Goal: Task Accomplishment & Management: Use online tool/utility

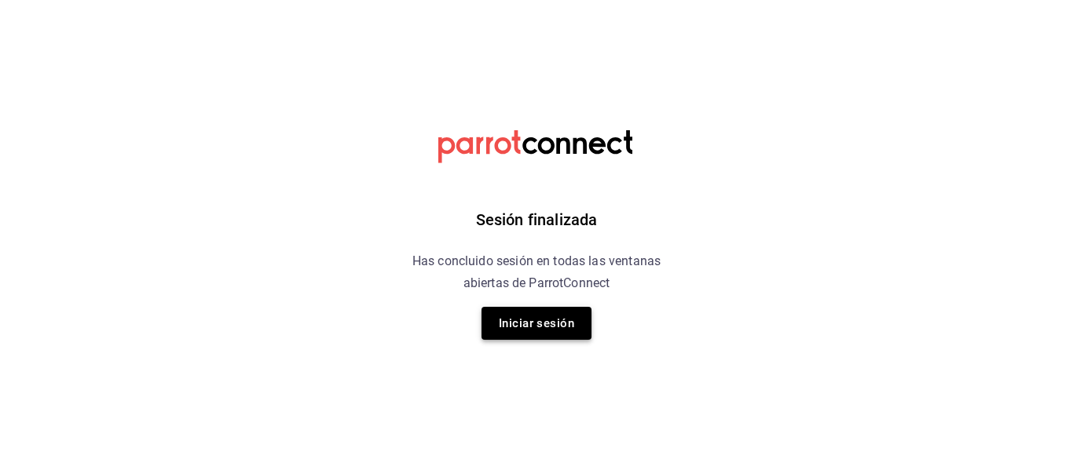
click at [543, 316] on button "Iniciar sesión" at bounding box center [536, 323] width 110 height 33
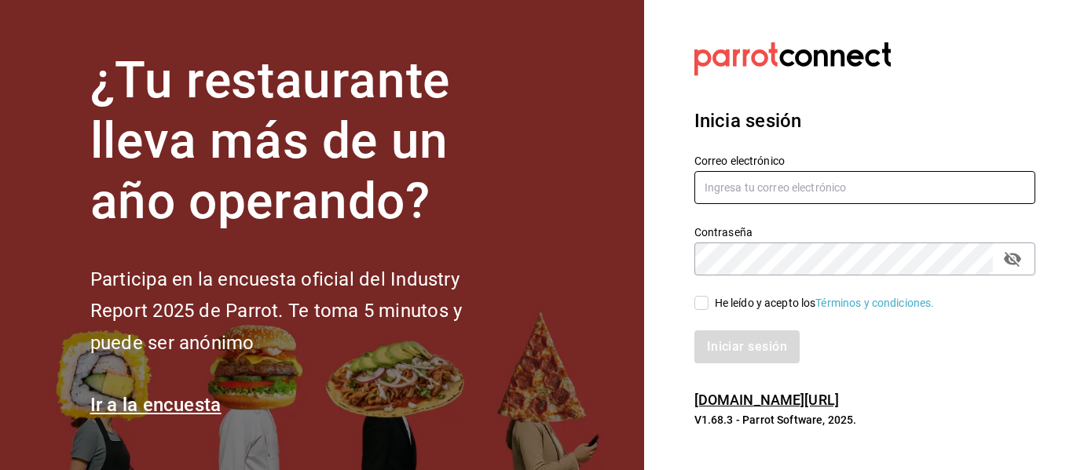
type input "abastecedora.maca@gmail.com"
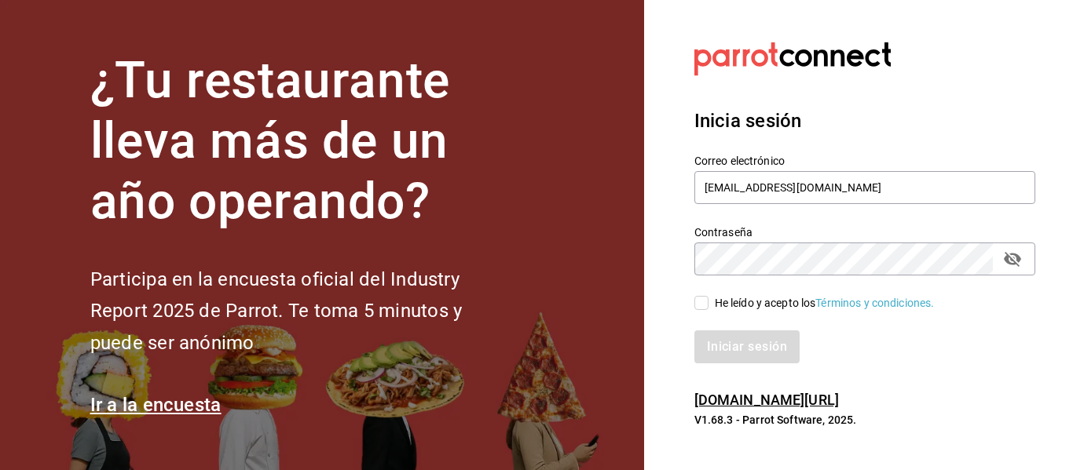
click at [700, 295] on label "He leído y acepto los Términos y condiciones." at bounding box center [814, 303] width 240 height 16
click at [700, 296] on input "He leído y acepto los Términos y condiciones." at bounding box center [701, 303] width 14 height 14
checkbox input "true"
click at [736, 356] on button "Iniciar sesión" at bounding box center [747, 347] width 107 height 33
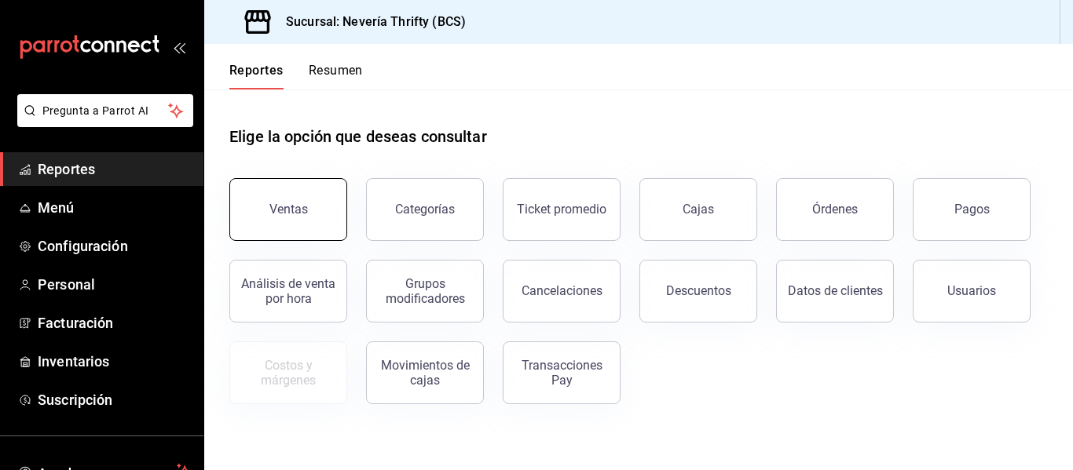
click at [328, 218] on button "Ventas" at bounding box center [288, 209] width 118 height 63
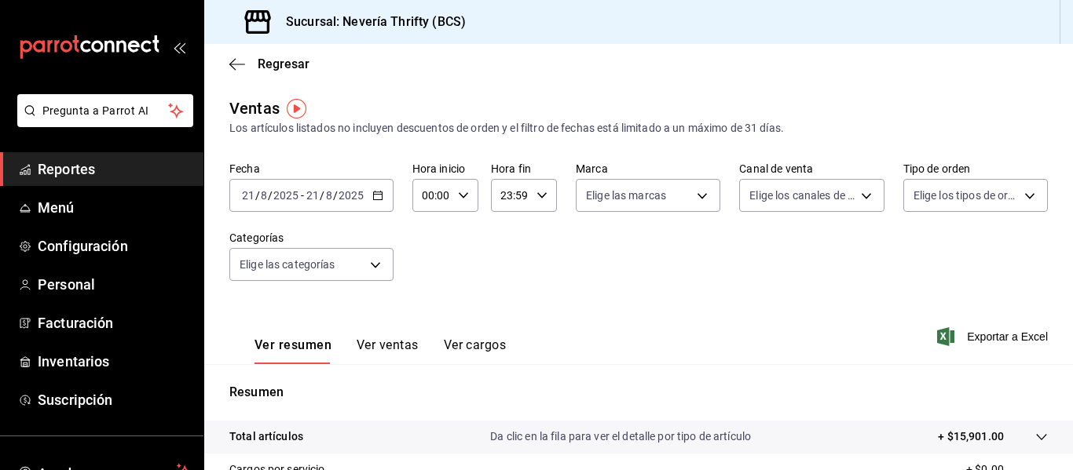
click at [396, 344] on button "Ver ventas" at bounding box center [387, 351] width 62 height 27
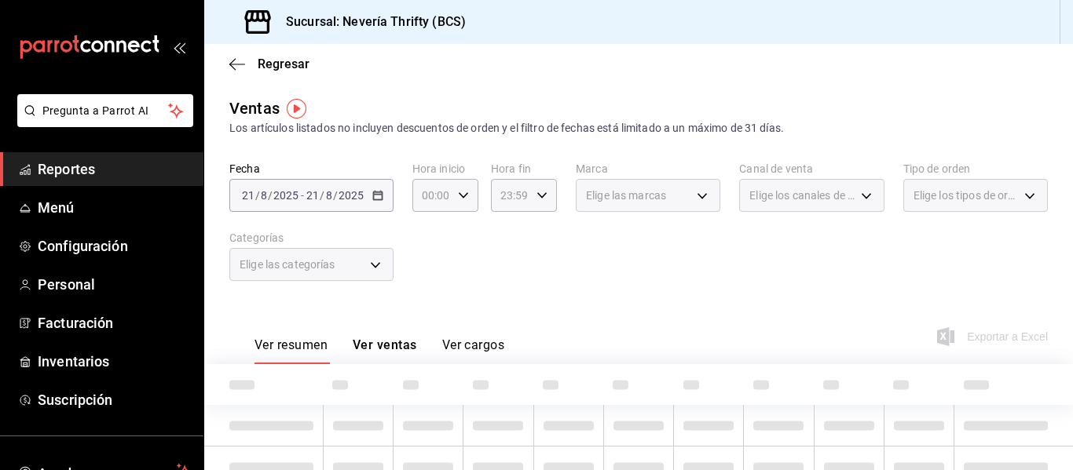
click at [382, 267] on div "Elige las categorías" at bounding box center [311, 264] width 164 height 33
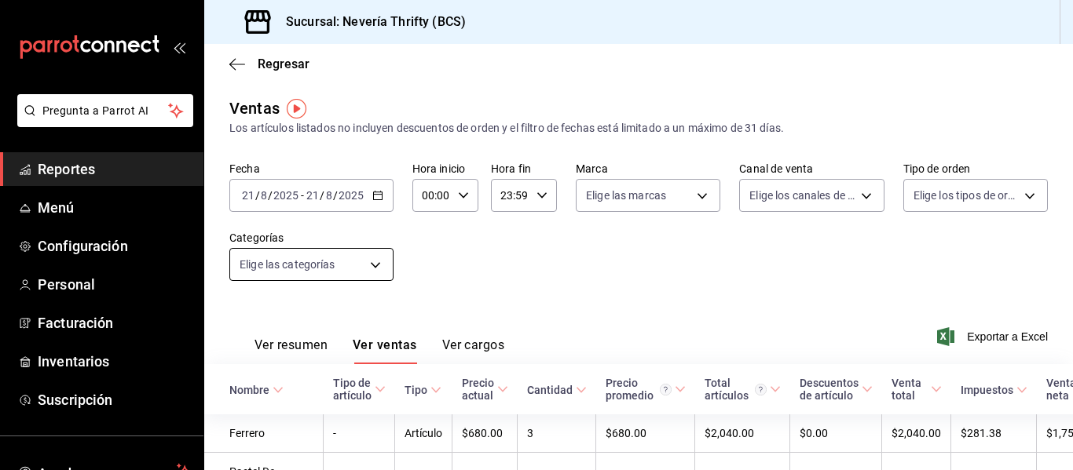
click at [367, 265] on body "Pregunta a Parrot AI Reportes Menú Configuración Personal Facturación Inventari…" at bounding box center [536, 235] width 1073 height 470
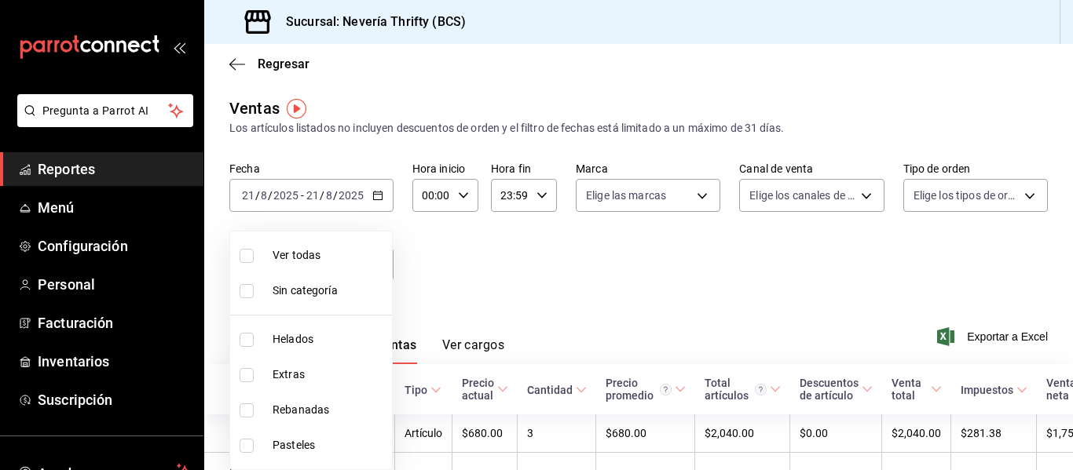
click at [242, 444] on input "checkbox" at bounding box center [246, 446] width 14 height 14
checkbox input "true"
type input "6461abde-3692-455f-a363-427c9a88c513"
click at [638, 286] on div at bounding box center [536, 235] width 1073 height 470
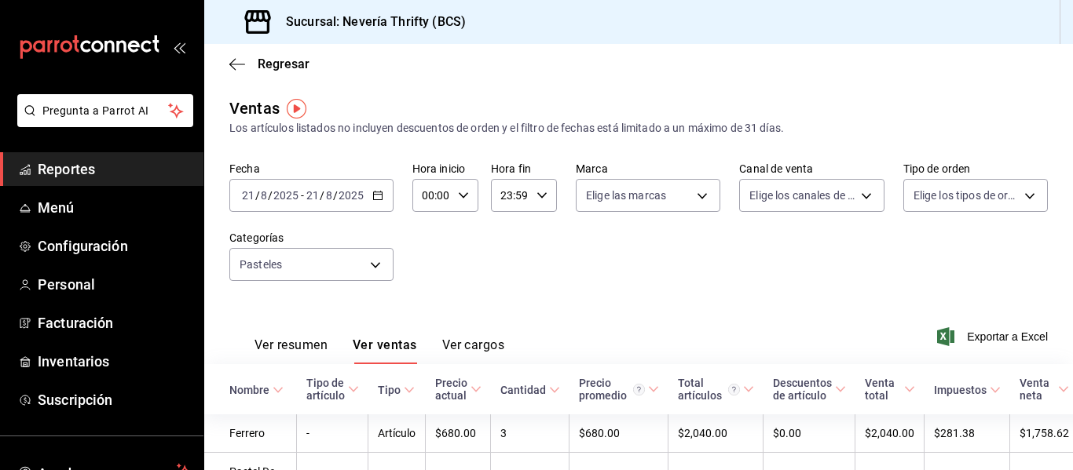
click at [645, 276] on div "Fecha [DATE] [DATE] - [DATE] [DATE] Hora inicio 00:00 Hora inicio Hora fin 23:5…" at bounding box center [638, 231] width 818 height 138
click at [375, 261] on body "Pregunta a Parrot AI Reportes Menú Configuración Personal Facturación Inventari…" at bounding box center [536, 235] width 1073 height 470
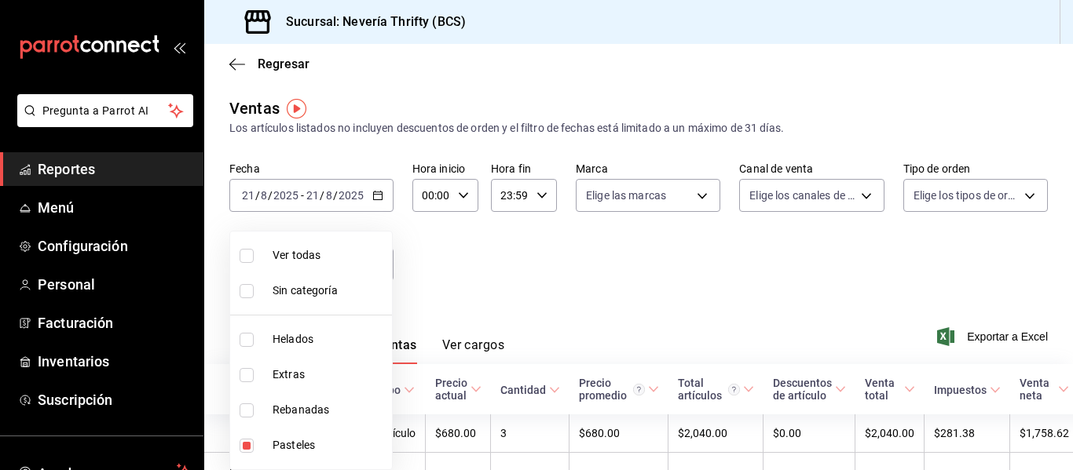
click at [247, 442] on input "checkbox" at bounding box center [246, 446] width 14 height 14
checkbox input "false"
click at [243, 412] on input "checkbox" at bounding box center [246, 411] width 14 height 14
checkbox input "true"
type input "74bd740e-3aa1-490c-81d0-975f3653bd1e"
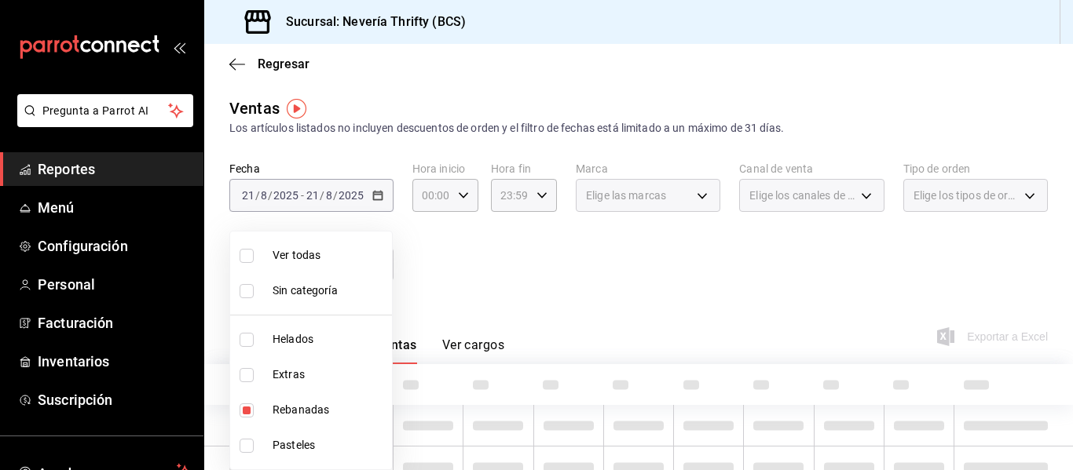
click at [533, 285] on div at bounding box center [536, 235] width 1073 height 470
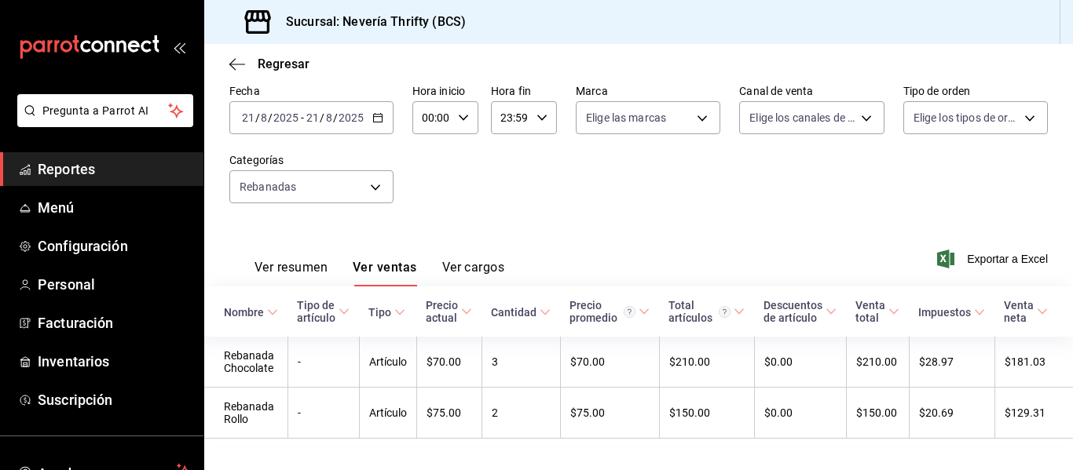
scroll to position [119, 0]
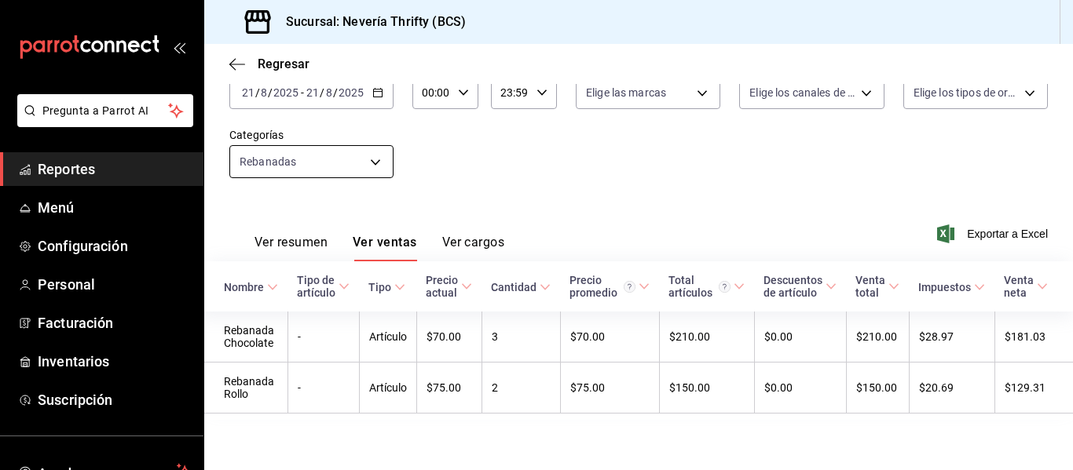
click at [302, 149] on body "Pregunta a Parrot AI Reportes Menú Configuración Personal Facturación Inventari…" at bounding box center [536, 235] width 1073 height 470
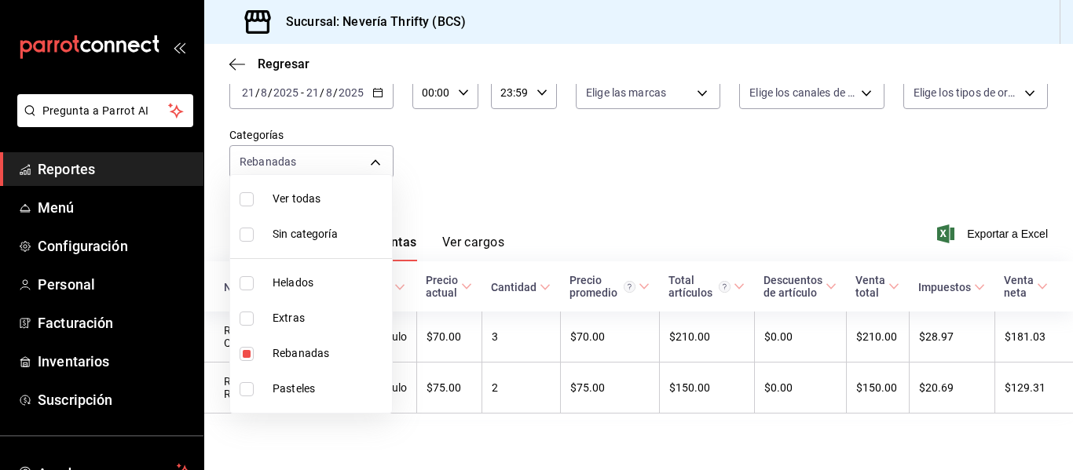
click at [251, 356] on input "checkbox" at bounding box center [246, 354] width 14 height 14
checkbox input "false"
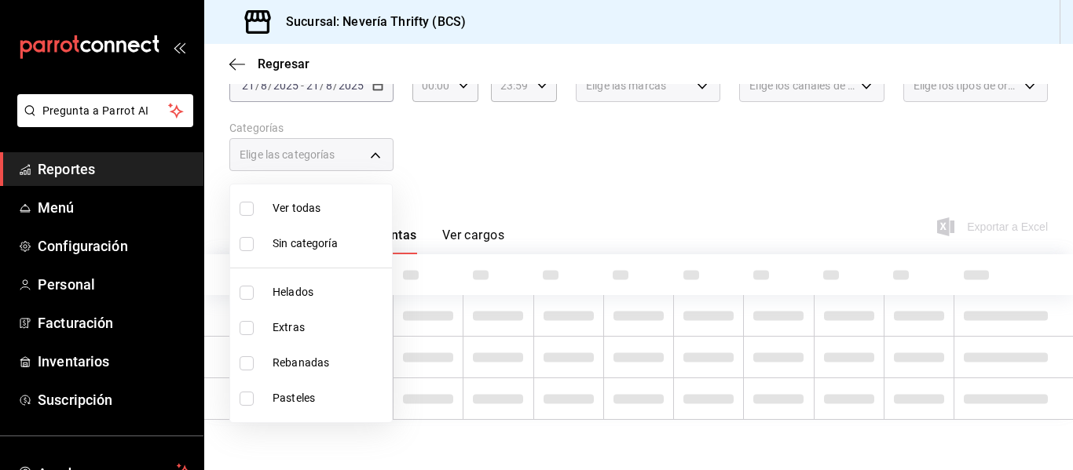
click at [250, 284] on li "Helados" at bounding box center [311, 292] width 162 height 35
type input "b705a4a3-0c02-4aaa-bced-1ae138585fd0"
checkbox input "true"
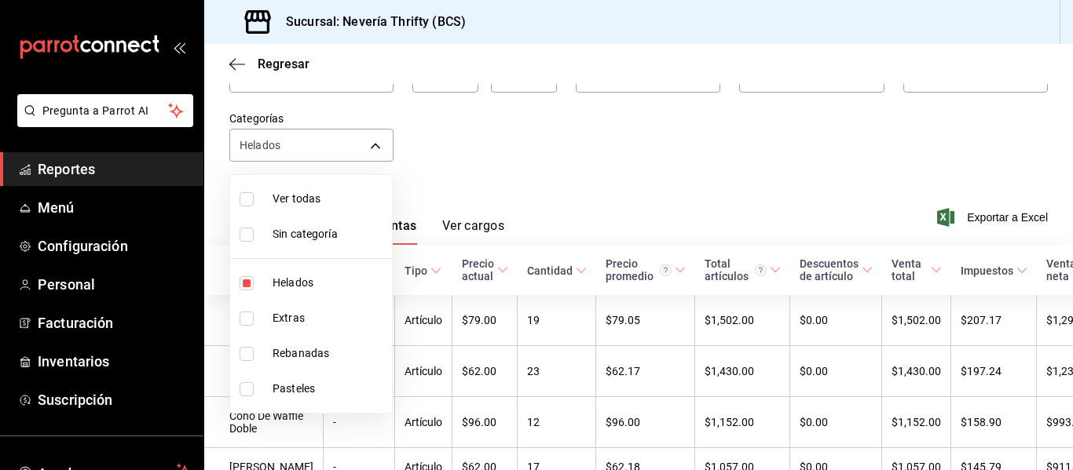
click at [609, 161] on div at bounding box center [536, 235] width 1073 height 470
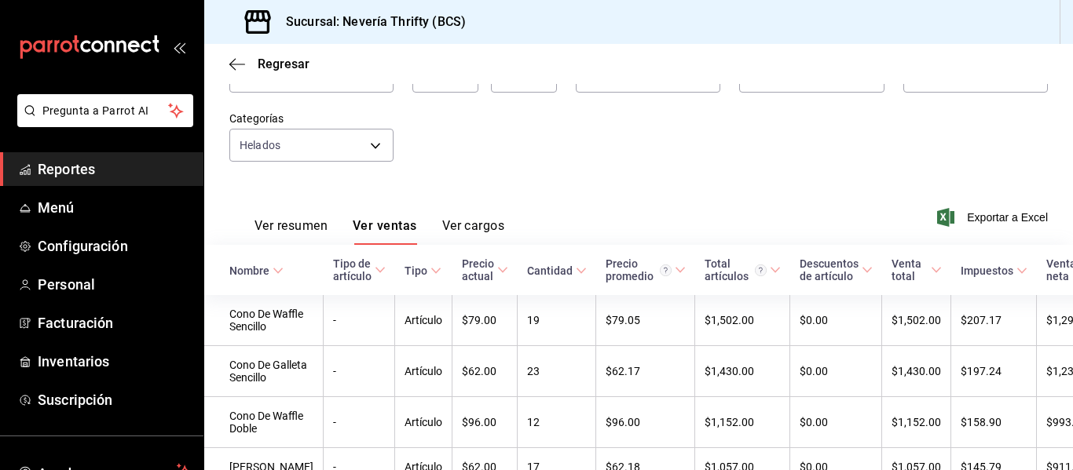
click at [275, 265] on icon at bounding box center [277, 270] width 11 height 11
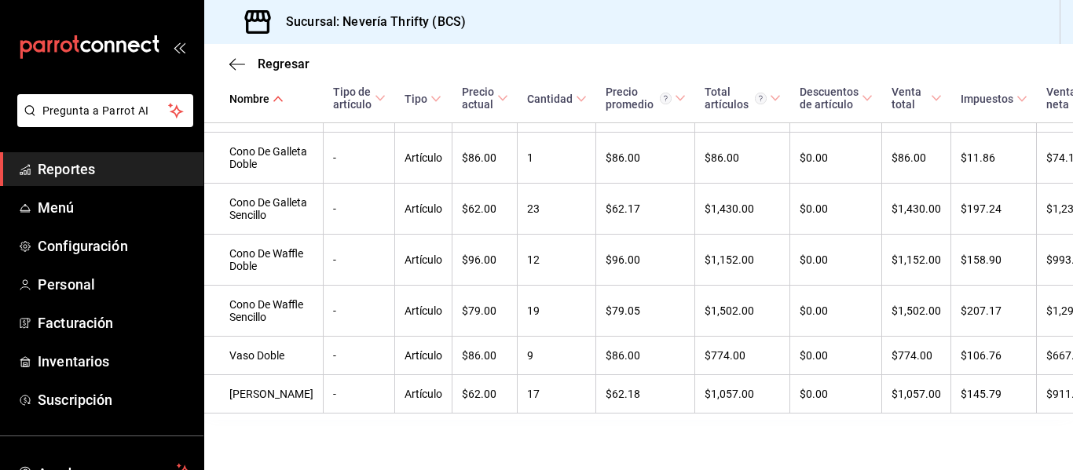
scroll to position [0, 0]
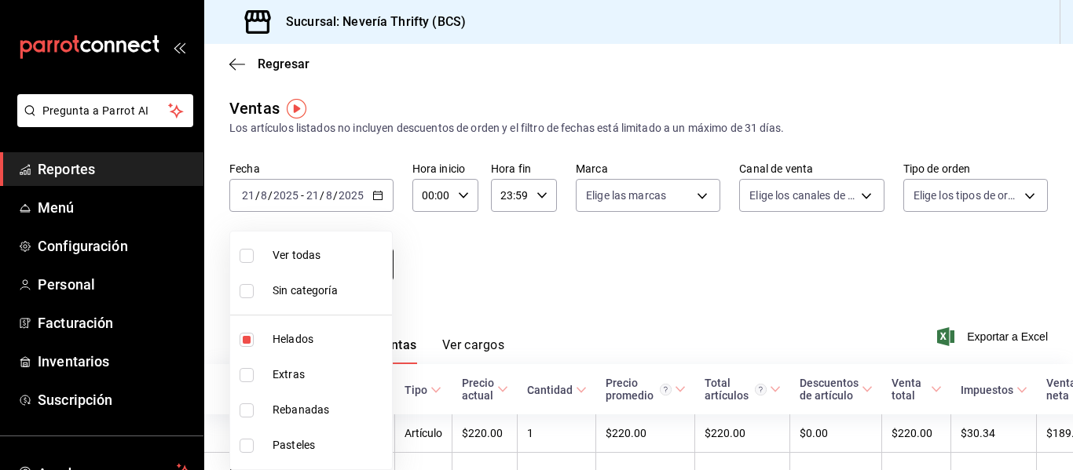
click at [327, 260] on body "Pregunta a Parrot AI Reportes Menú Configuración Personal Facturación Inventari…" at bounding box center [536, 235] width 1073 height 470
drag, startPoint x: 249, startPoint y: 339, endPoint x: 239, endPoint y: 385, distance: 46.5
click at [249, 338] on label at bounding box center [249, 340] width 20 height 14
click at [249, 338] on input "checkbox" at bounding box center [246, 340] width 14 height 14
checkbox input "true"
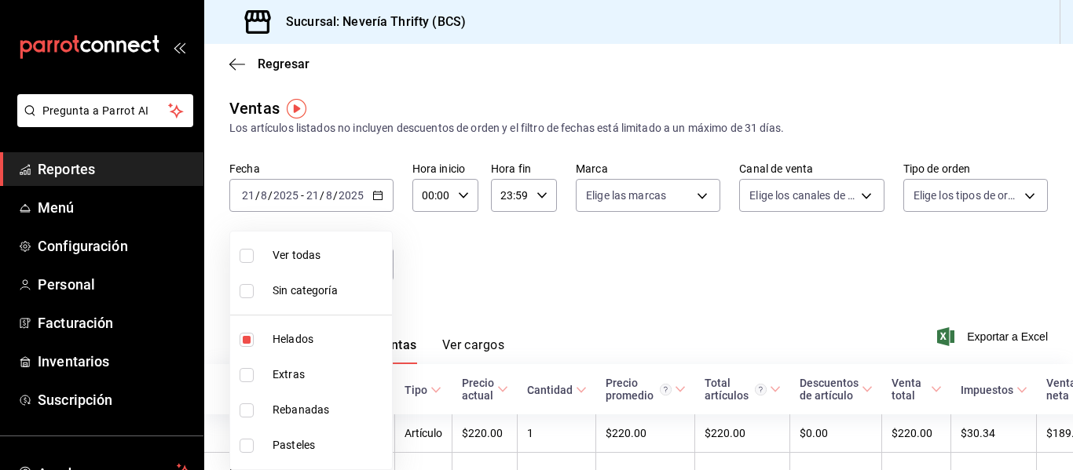
type input "b705a4a3-0c02-4aaa-bced-1ae138585fd0"
click at [245, 342] on input "checkbox" at bounding box center [246, 340] width 14 height 14
checkbox input "false"
click at [246, 371] on input "checkbox" at bounding box center [246, 375] width 14 height 14
checkbox input "true"
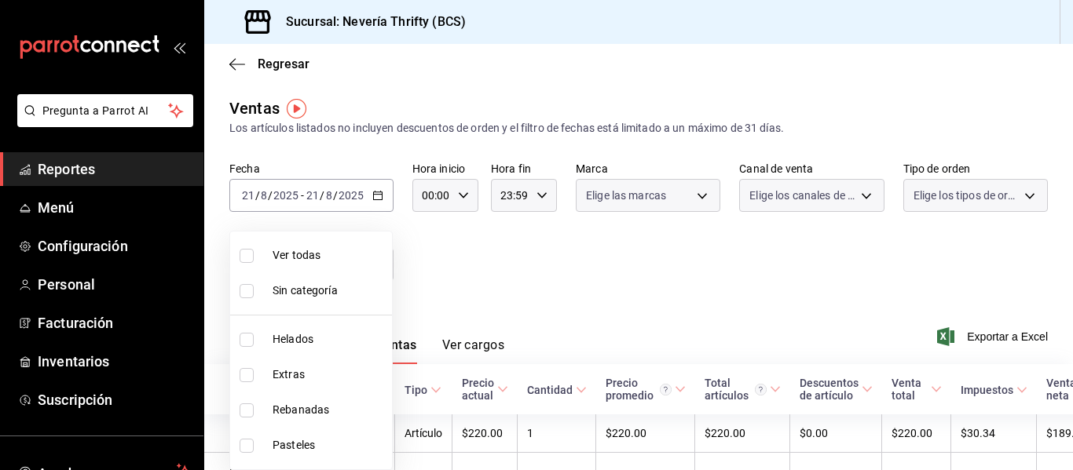
type input "2666ef43-693a-433d-8eb1-15fa94dd9228"
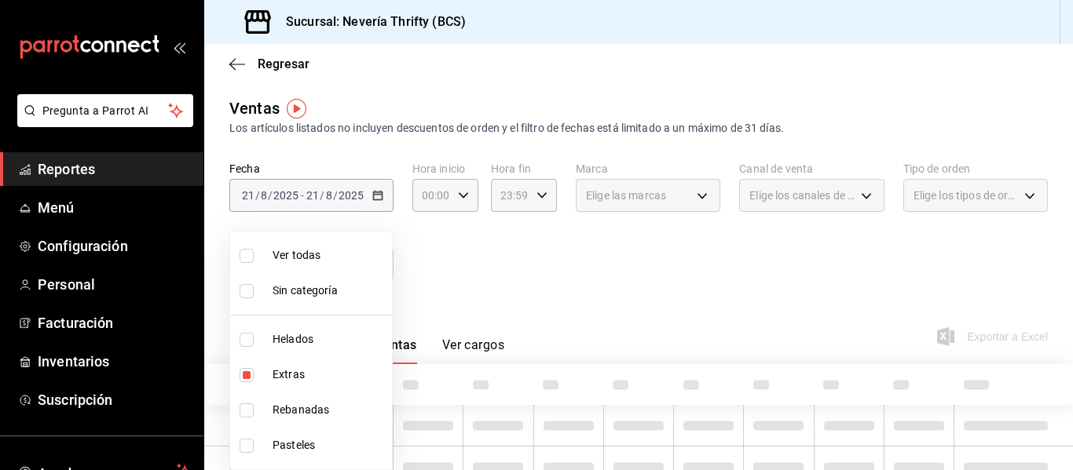
click at [535, 296] on div at bounding box center [536, 235] width 1073 height 470
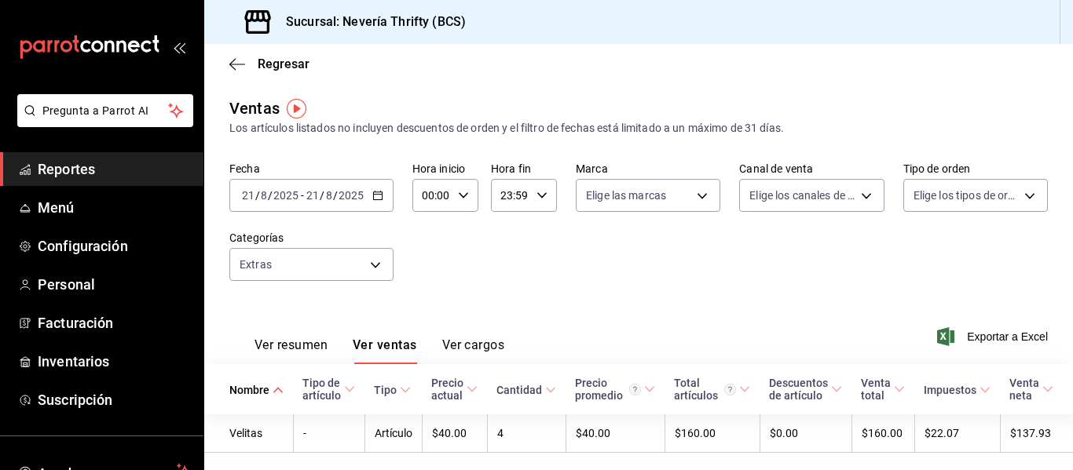
click at [86, 169] on span "Reportes" at bounding box center [114, 169] width 153 height 21
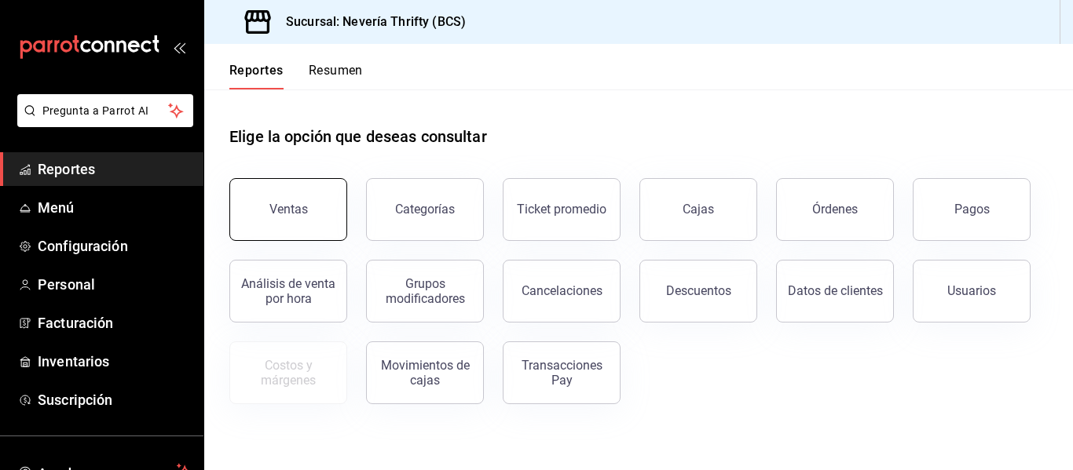
click at [321, 203] on button "Ventas" at bounding box center [288, 209] width 118 height 63
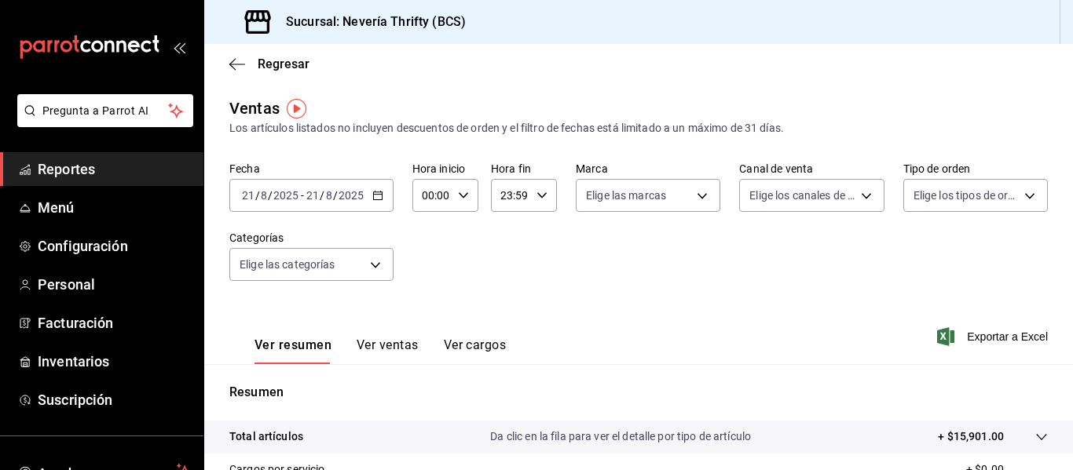
click at [383, 194] on div "[DATE] [DATE] - [DATE] [DATE]" at bounding box center [311, 195] width 164 height 33
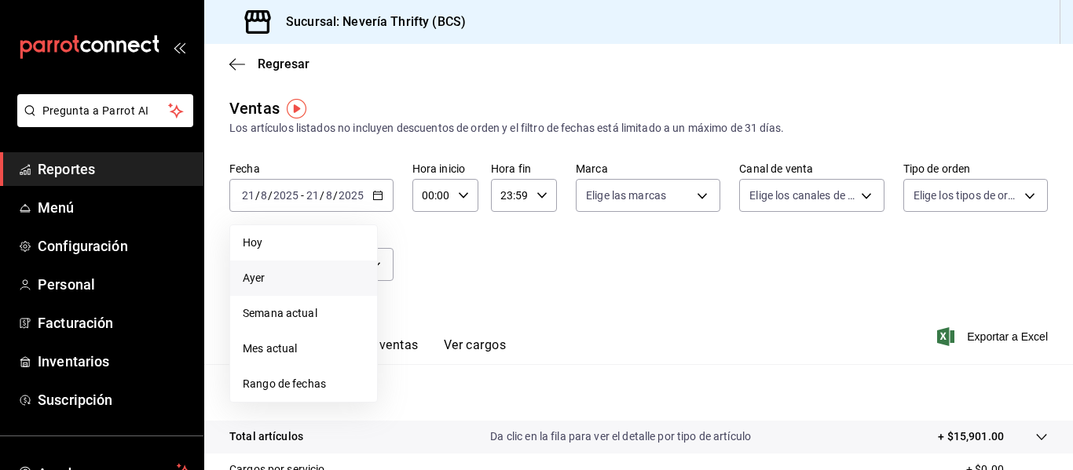
click at [266, 276] on span "Ayer" at bounding box center [304, 278] width 122 height 16
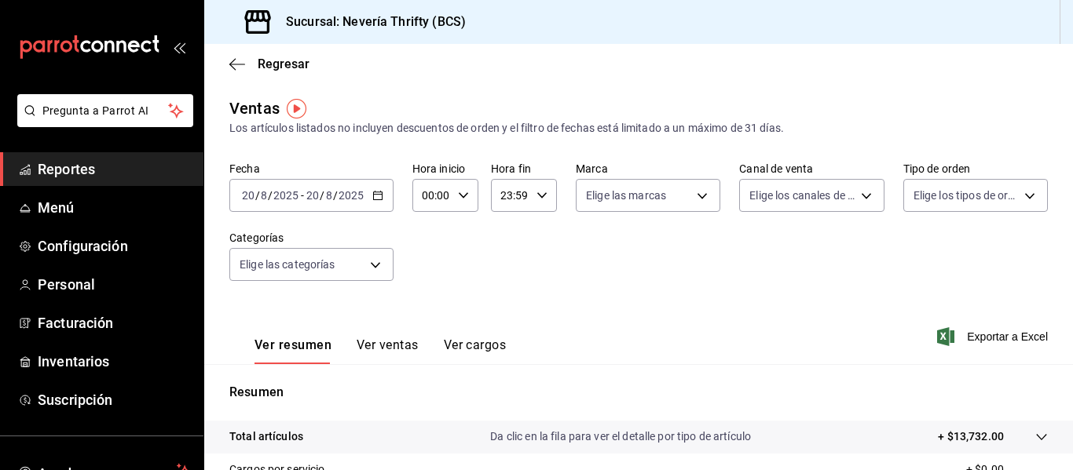
click at [369, 339] on button "Ver ventas" at bounding box center [387, 351] width 62 height 27
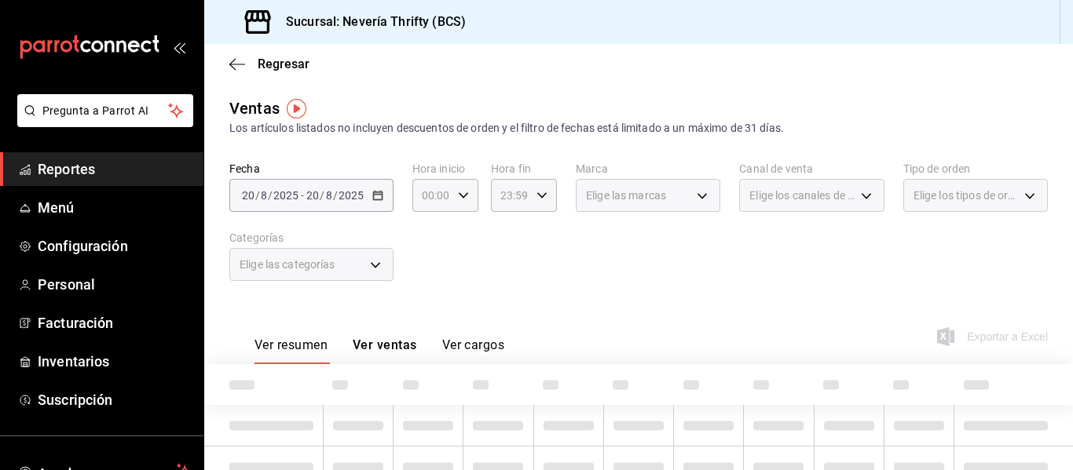
click at [356, 271] on div "Elige las categorías" at bounding box center [311, 264] width 164 height 33
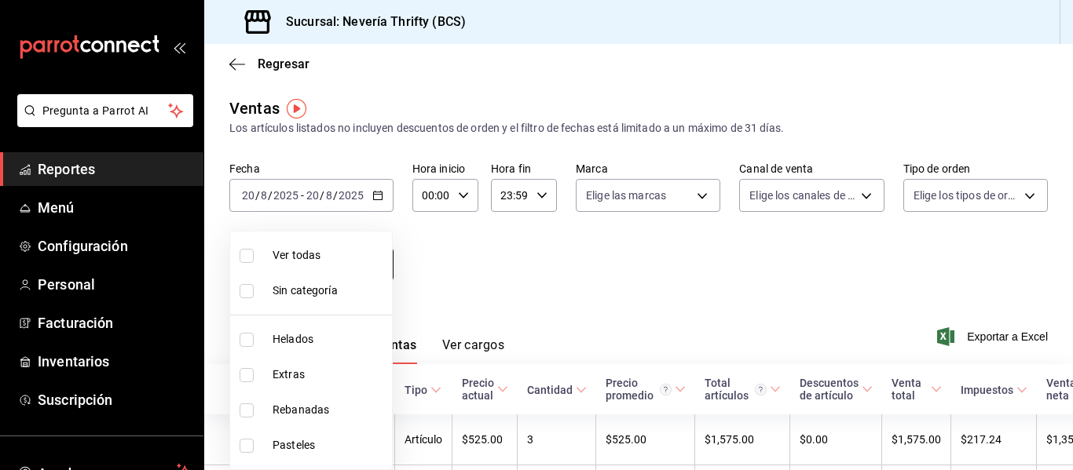
click at [356, 269] on body "Pregunta a Parrot AI Reportes Menú Configuración Personal Facturación Inventari…" at bounding box center [536, 235] width 1073 height 470
click at [249, 448] on input "checkbox" at bounding box center [246, 446] width 14 height 14
checkbox input "true"
type input "6461abde-3692-455f-a363-427c9a88c513"
click at [682, 286] on div at bounding box center [536, 235] width 1073 height 470
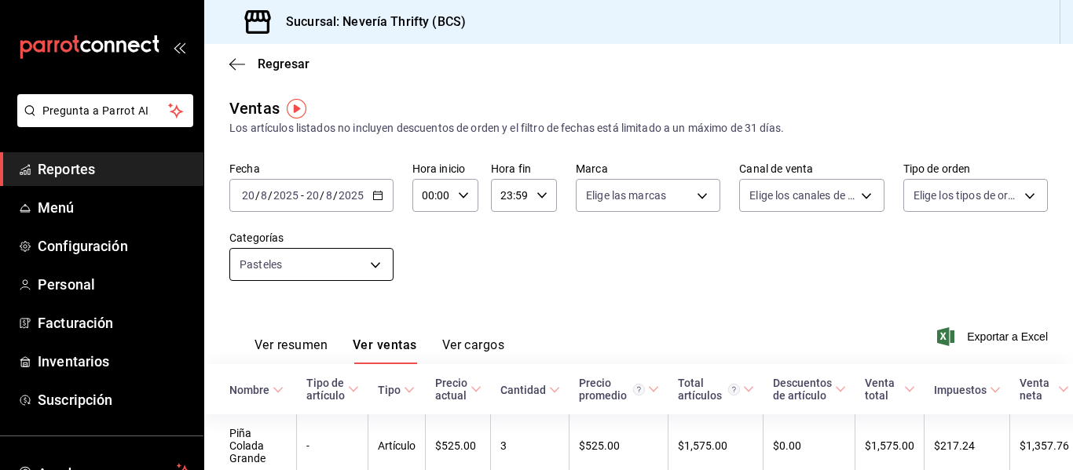
click at [264, 270] on body "Pregunta a Parrot AI Reportes Menú Configuración Personal Facturación Inventari…" at bounding box center [536, 235] width 1073 height 470
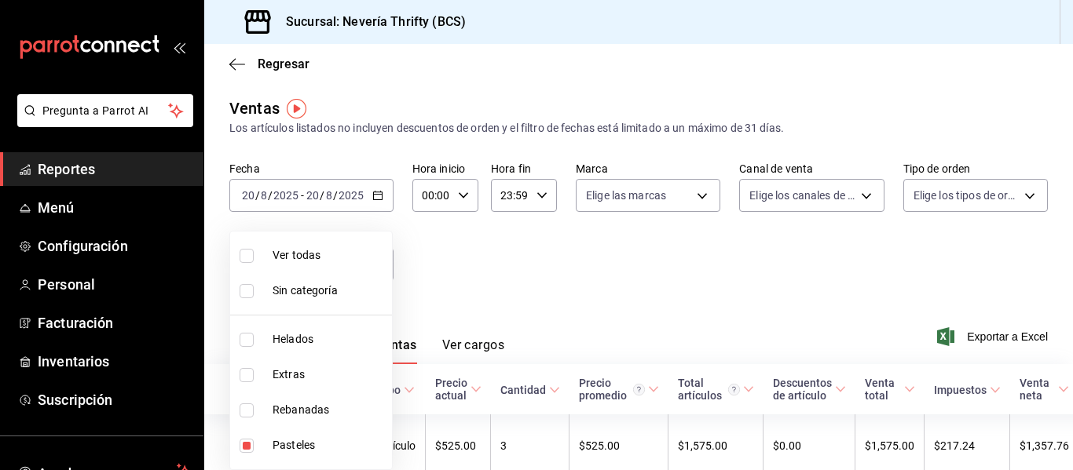
click at [247, 448] on input "checkbox" at bounding box center [246, 446] width 14 height 14
checkbox input "false"
click at [244, 411] on input "checkbox" at bounding box center [246, 411] width 14 height 14
checkbox input "true"
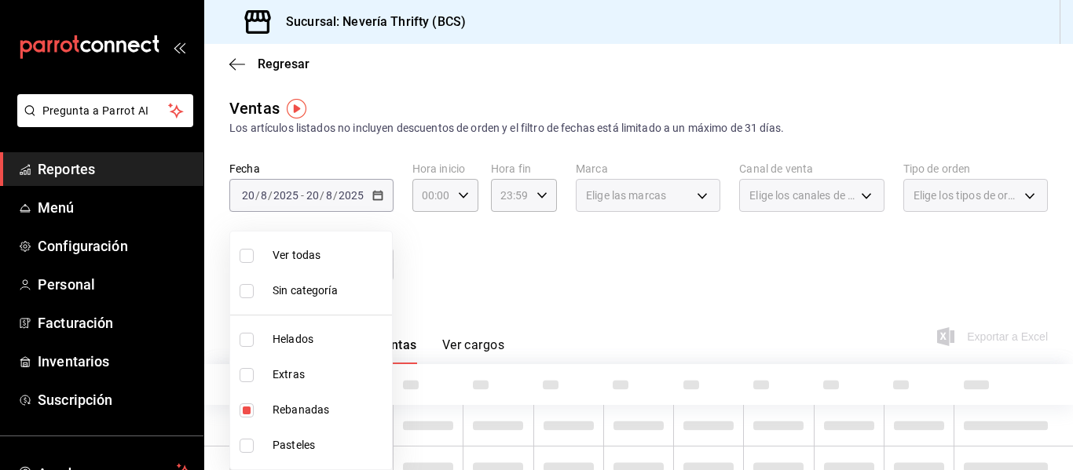
type input "74bd740e-3aa1-490c-81d0-975f3653bd1e"
click at [742, 259] on div at bounding box center [536, 235] width 1073 height 470
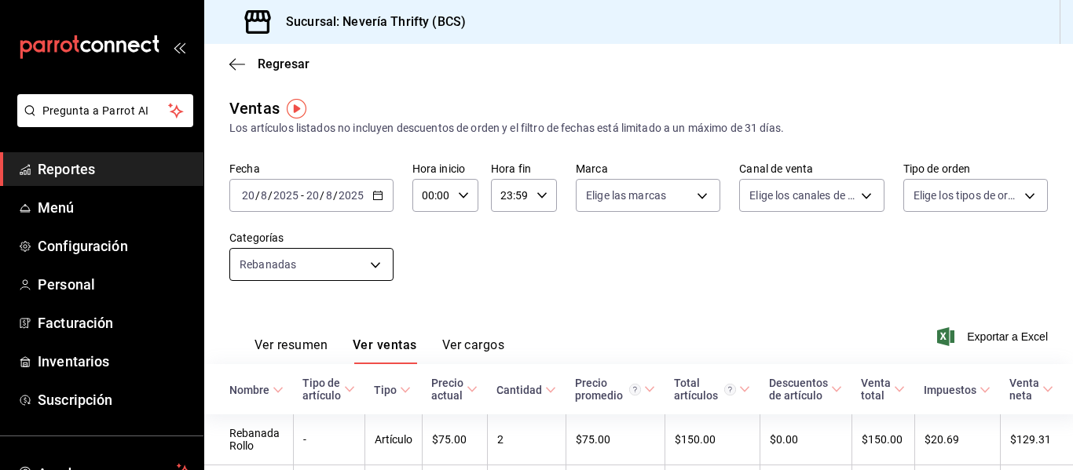
click at [354, 272] on body "Pregunta a Parrot AI Reportes Menú Configuración Personal Facturación Inventari…" at bounding box center [536, 235] width 1073 height 470
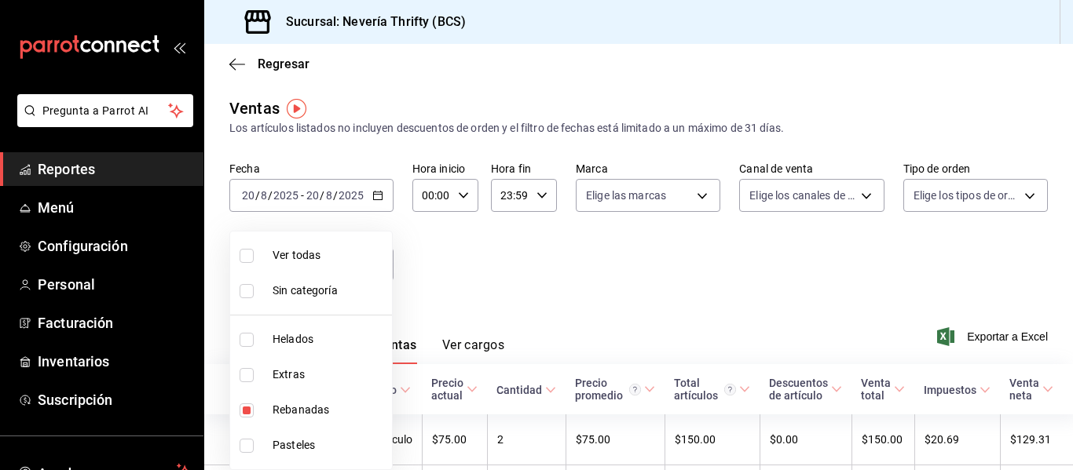
click at [247, 412] on input "checkbox" at bounding box center [246, 411] width 14 height 14
checkbox input "false"
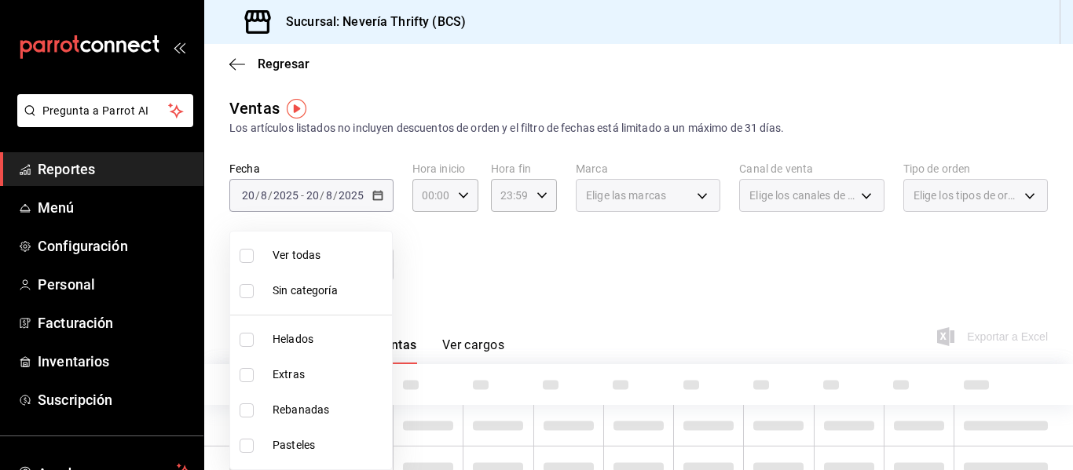
click at [244, 334] on input "checkbox" at bounding box center [246, 340] width 14 height 14
checkbox input "true"
type input "b705a4a3-0c02-4aaa-bced-1ae138585fd0"
click at [590, 267] on div at bounding box center [536, 235] width 1073 height 470
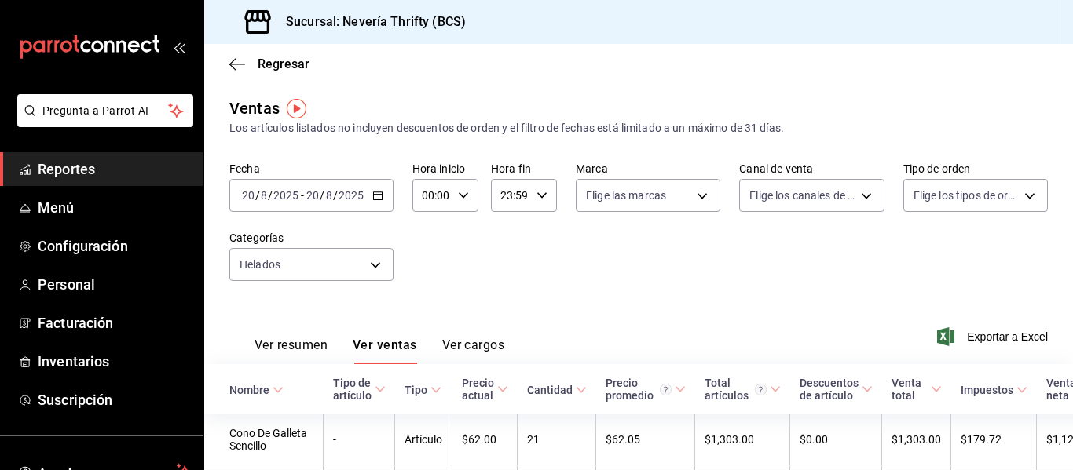
click at [280, 392] on icon at bounding box center [277, 390] width 11 height 11
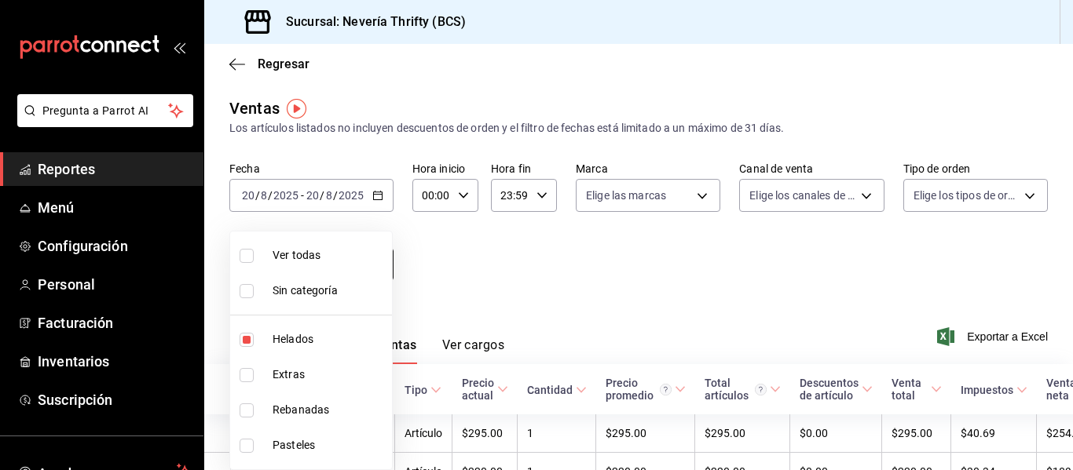
click at [315, 254] on body "Pregunta a Parrot AI Reportes Menú Configuración Personal Facturación Inventari…" at bounding box center [536, 235] width 1073 height 470
click at [252, 340] on input "checkbox" at bounding box center [246, 340] width 14 height 14
checkbox input "false"
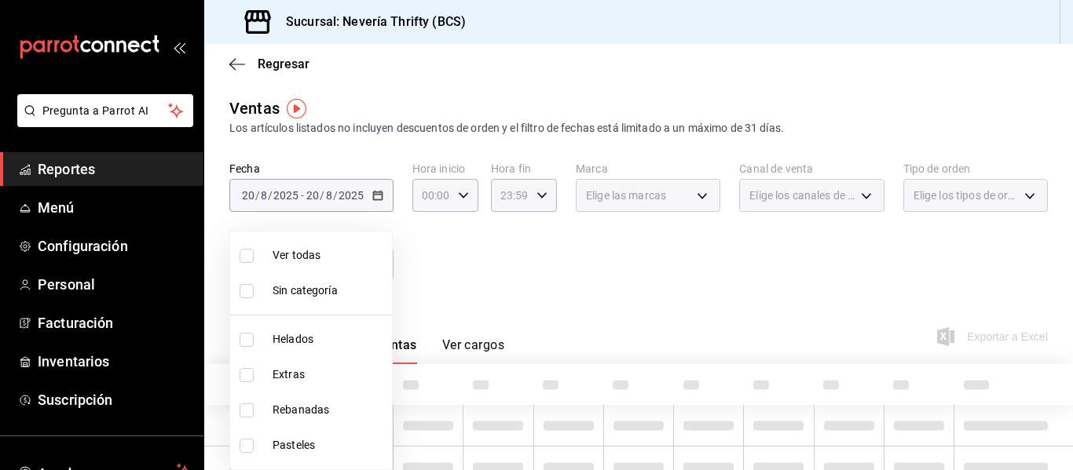
click at [240, 378] on input "checkbox" at bounding box center [246, 375] width 14 height 14
checkbox input "true"
type input "2666ef43-693a-433d-8eb1-15fa94dd9228"
click at [596, 296] on div at bounding box center [536, 235] width 1073 height 470
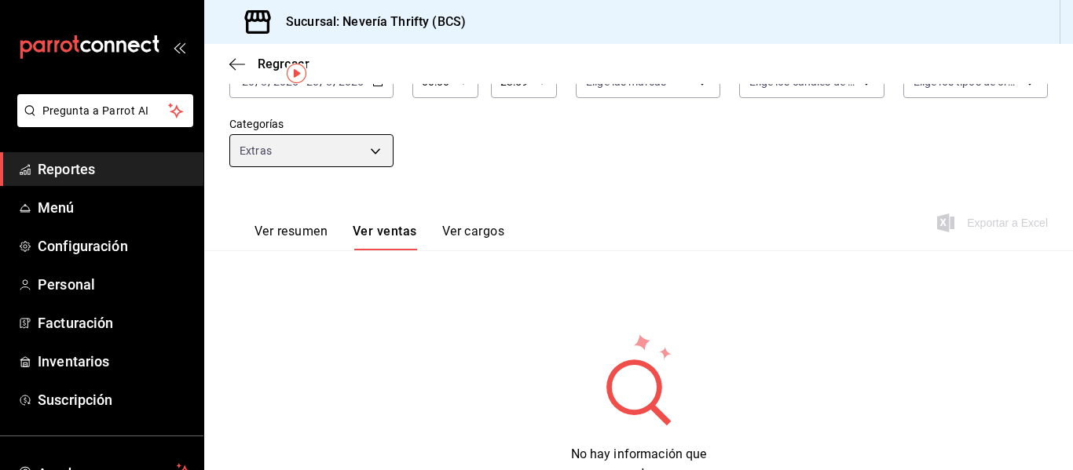
scroll to position [176, 0]
